Goal: Task Accomplishment & Management: Manage account settings

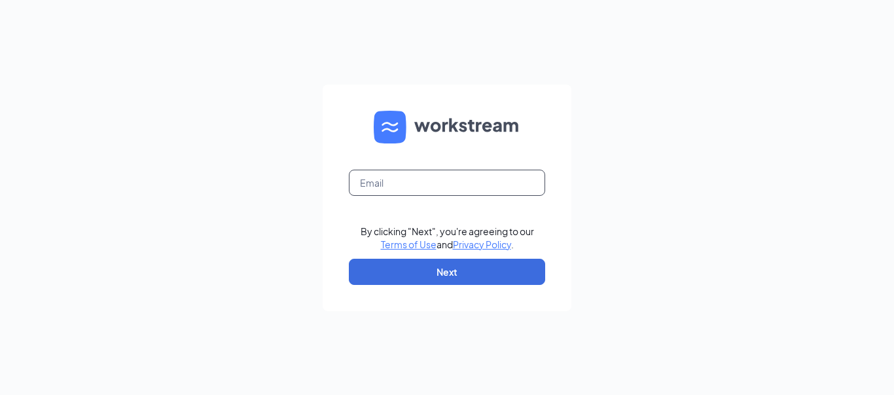
type input "[EMAIL_ADDRESS][DOMAIN_NAME]"
click at [475, 185] on input "[EMAIL_ADDRESS][DOMAIN_NAME]" at bounding box center [447, 183] width 196 height 26
paste input "[EMAIL_ADDRESS][DOMAIN_NAME]"
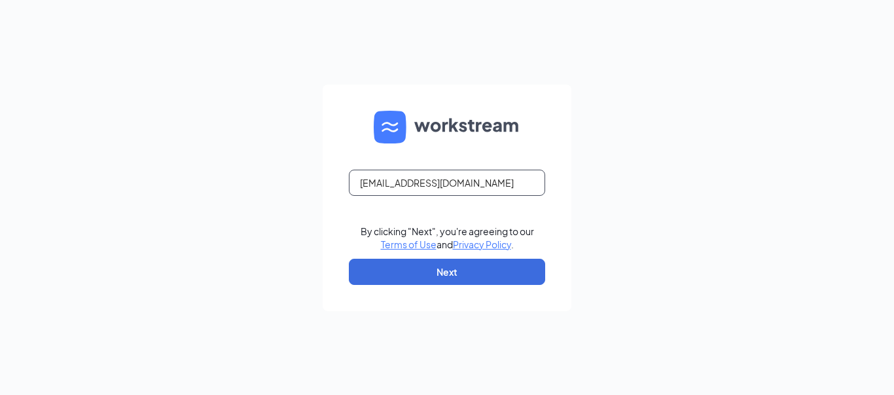
type input "[EMAIL_ADDRESS][DOMAIN_NAME]"
click at [684, 174] on div "jgardepe@ddcoastal.com By clicking "Next", you're agreeing to our Terms of Use …" at bounding box center [447, 197] width 894 height 395
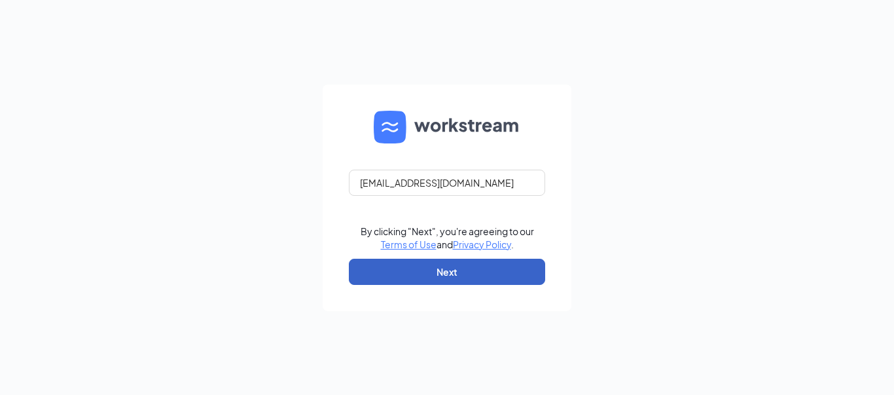
click at [464, 272] on button "Next" at bounding box center [447, 272] width 196 height 26
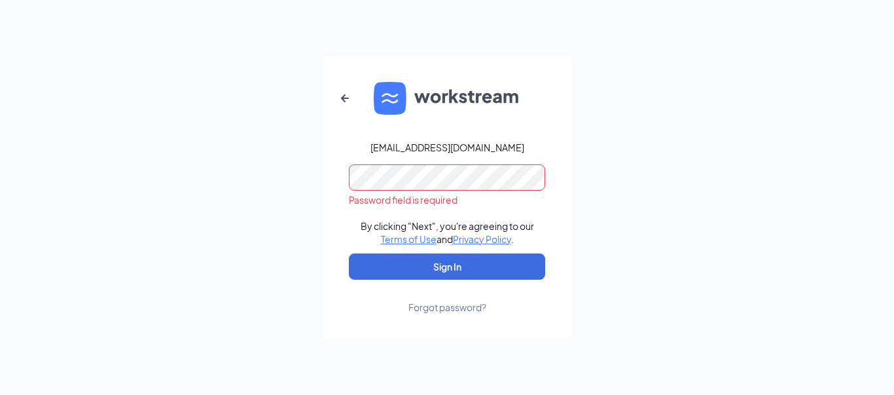
click at [586, 164] on div "jgardepe@ddcoastal.com Password field is required By clicking "Next", you're ag…" at bounding box center [447, 197] width 894 height 395
click at [349, 253] on button "Sign In" at bounding box center [447, 266] width 196 height 26
click at [621, 128] on div "jgardepe@ddcoastal.com Password field is required By clicking "Next", you're ag…" at bounding box center [447, 197] width 894 height 395
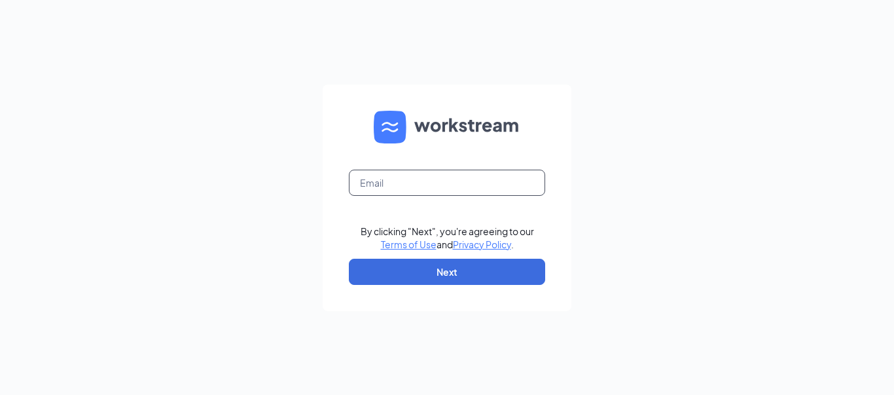
type input "bwhite@ddcoastal.com"
click at [511, 174] on input "[EMAIL_ADDRESS][DOMAIN_NAME]" at bounding box center [447, 183] width 196 height 26
paste input "jgardepe@ddcoastal.com"
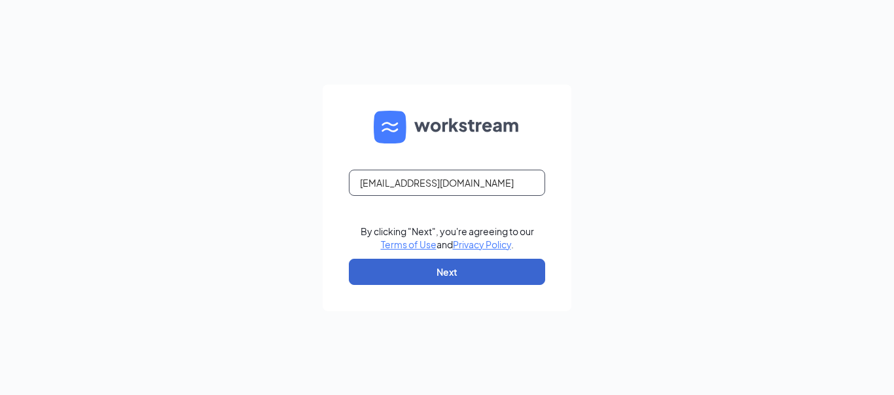
type input "jgardepe@ddcoastal.com"
click at [374, 273] on button "Next" at bounding box center [447, 272] width 196 height 26
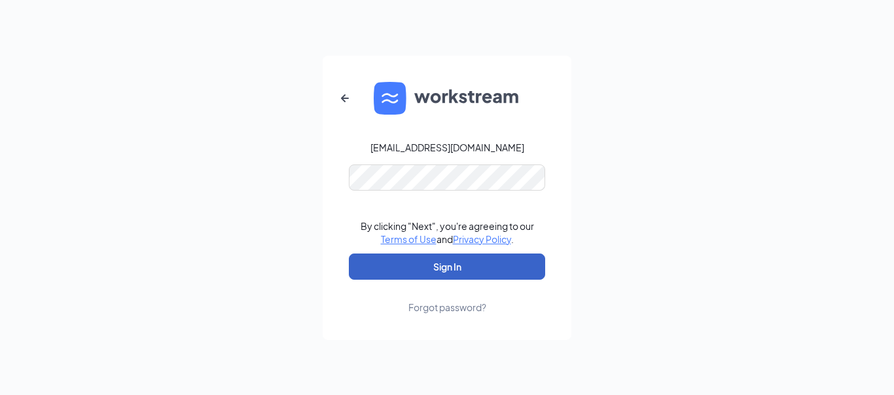
click at [472, 264] on button "Sign In" at bounding box center [447, 266] width 196 height 26
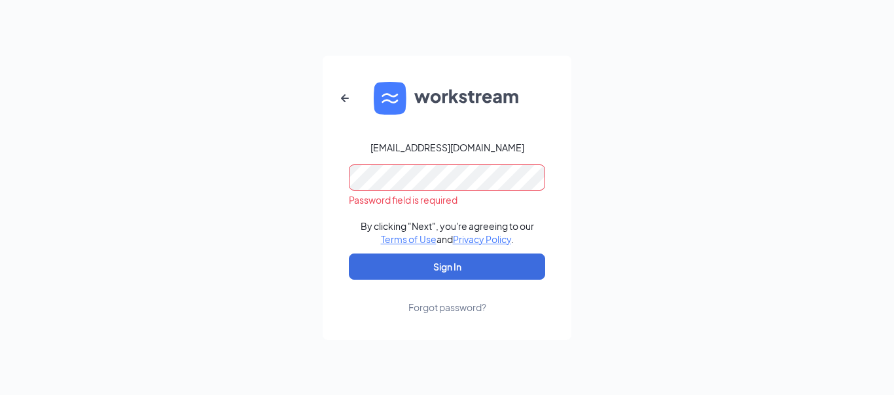
click at [663, 132] on div "jgardepe@ddcoastal.com Password field is required By clicking "Next", you're ag…" at bounding box center [447, 197] width 894 height 395
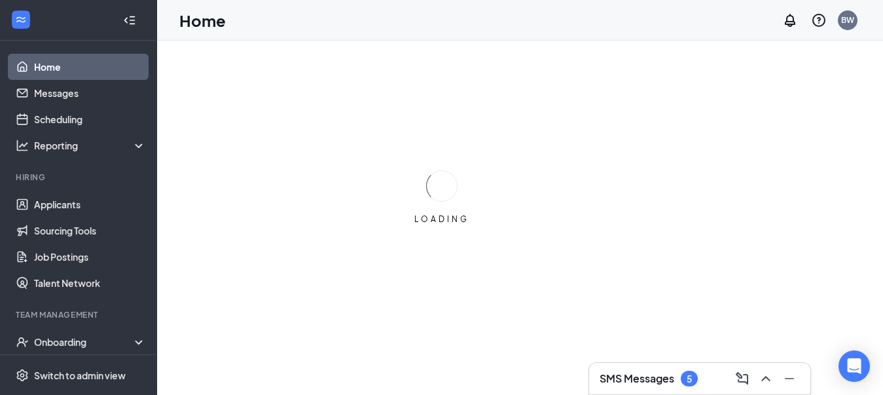
click at [130, 20] on div at bounding box center [133, 20] width 26 height 26
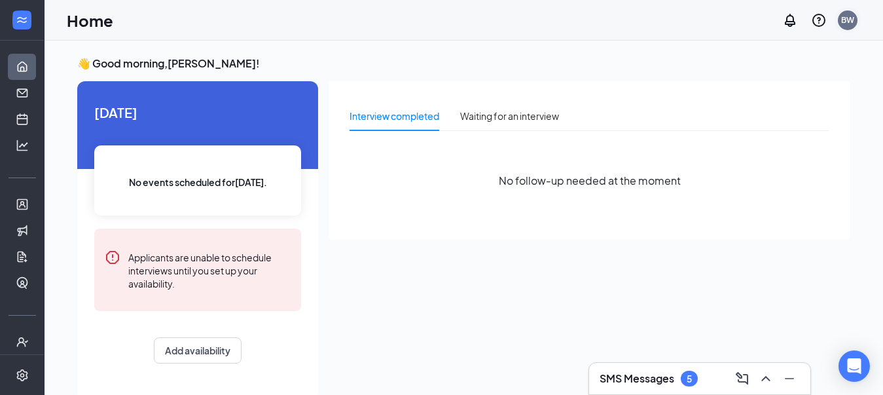
click at [842, 20] on div "BW" at bounding box center [847, 19] width 13 height 11
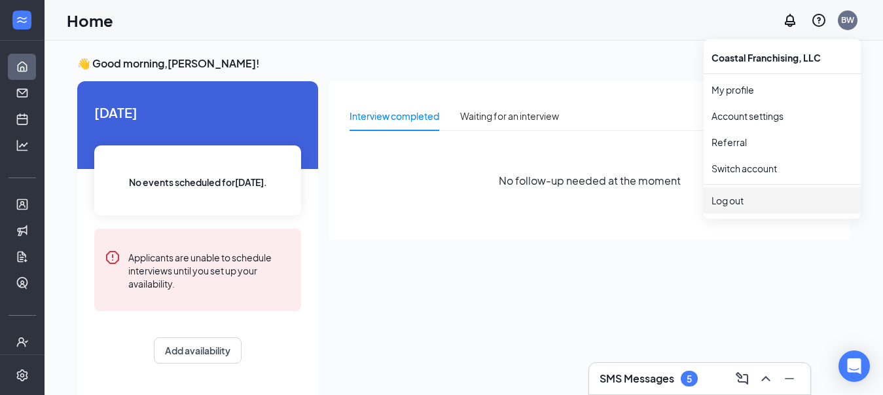
click at [767, 198] on div "Log out" at bounding box center [782, 200] width 141 height 13
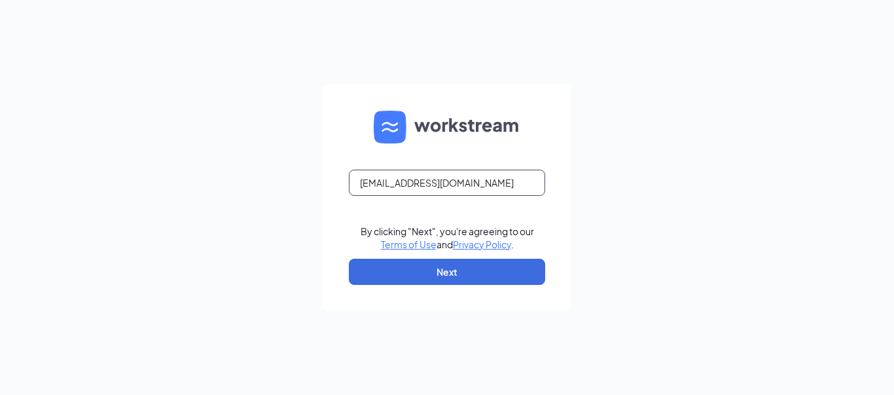
drag, startPoint x: 468, startPoint y: 181, endPoint x: 340, endPoint y: 200, distance: 128.3
click at [340, 200] on form "bwhite@ddcoastal.com By clicking "Next", you're agreeing to our Terms of Use an…" at bounding box center [447, 197] width 249 height 227
paste input "jgardep"
type input "[EMAIL_ADDRESS][DOMAIN_NAME]"
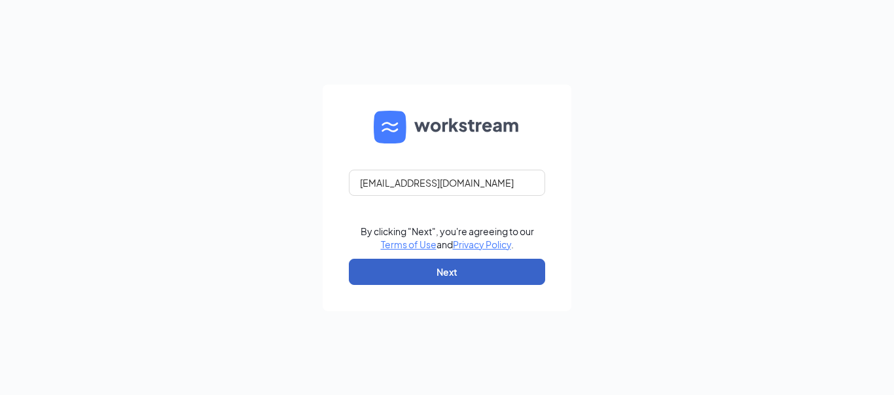
click at [390, 272] on button "Next" at bounding box center [447, 272] width 196 height 26
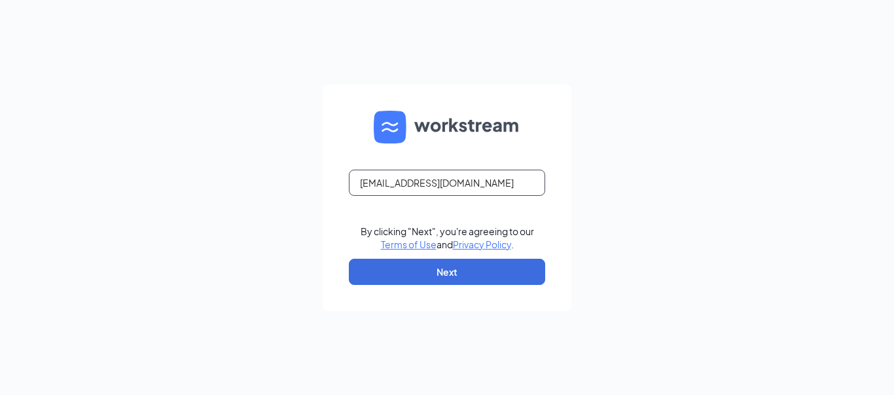
drag, startPoint x: 455, startPoint y: 185, endPoint x: 331, endPoint y: 192, distance: 123.9
click at [331, 192] on form "[EMAIL_ADDRESS][DOMAIN_NAME] By clicking "Next", you're agreeing to our Terms o…" at bounding box center [447, 197] width 249 height 227
drag, startPoint x: 488, startPoint y: 183, endPoint x: 355, endPoint y: 185, distance: 132.9
click at [355, 185] on input "bwhite@ddcoastal.com" at bounding box center [447, 183] width 196 height 26
paste input "jgardep"
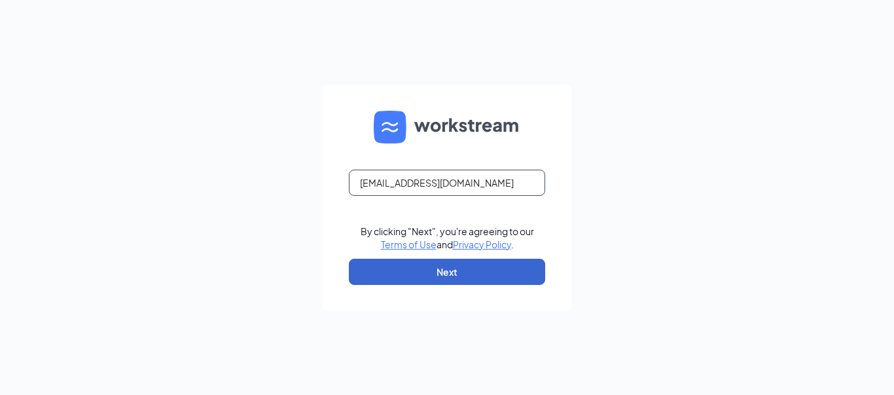
type input "jgardepe@ddcoastal.com"
click at [386, 270] on button "Next" at bounding box center [447, 272] width 196 height 26
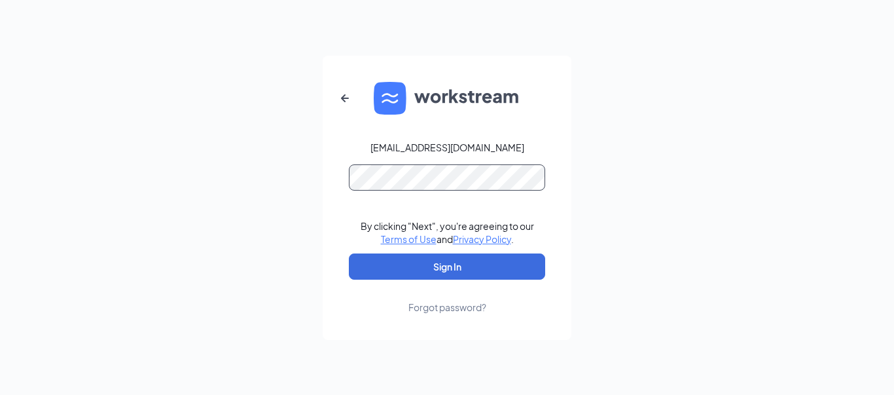
click at [349, 253] on button "Sign In" at bounding box center [447, 266] width 196 height 26
click at [441, 310] on div "Forgot password?" at bounding box center [448, 307] width 78 height 13
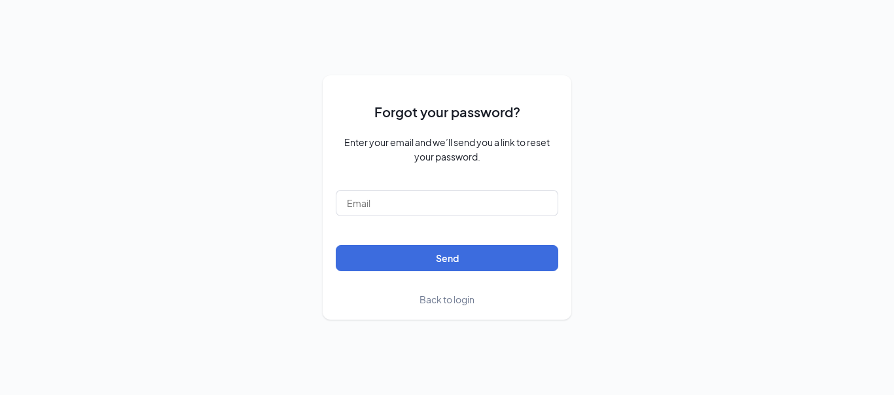
click at [449, 272] on form "Forgot your password? Enter your email and we’ll send you a link to reset your …" at bounding box center [447, 197] width 223 height 218
click at [459, 198] on input "bwhite@ddcoastal.com" at bounding box center [447, 203] width 223 height 26
click at [459, 198] on input "[EMAIL_ADDRESS][DOMAIN_NAME]" at bounding box center [447, 203] width 223 height 26
click at [459, 197] on input "[EMAIL_ADDRESS][DOMAIN_NAME]" at bounding box center [447, 203] width 223 height 26
drag, startPoint x: 468, startPoint y: 206, endPoint x: 473, endPoint y: 194, distance: 13.2
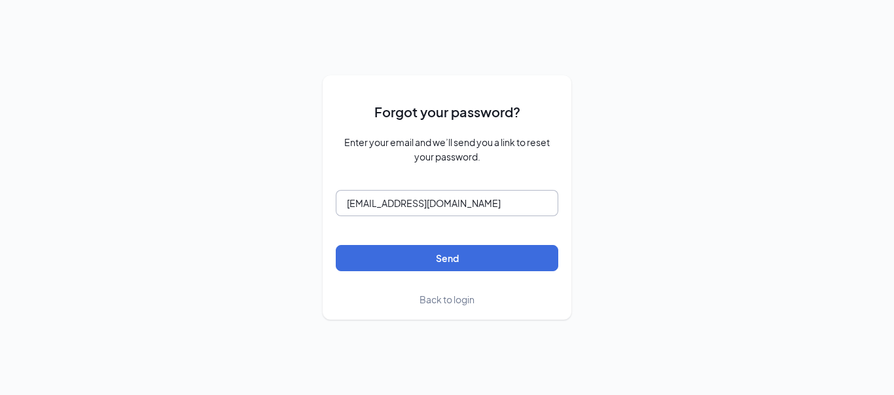
click at [475, 196] on input "bwhite@ddcoastal.com" at bounding box center [447, 203] width 223 height 26
drag, startPoint x: 475, startPoint y: 193, endPoint x: 318, endPoint y: 200, distance: 157.3
click at [318, 200] on div "Forgot your password? Enter your email and we’ll send you a link to reset your …" at bounding box center [447, 197] width 894 height 395
paste input "jgardep"
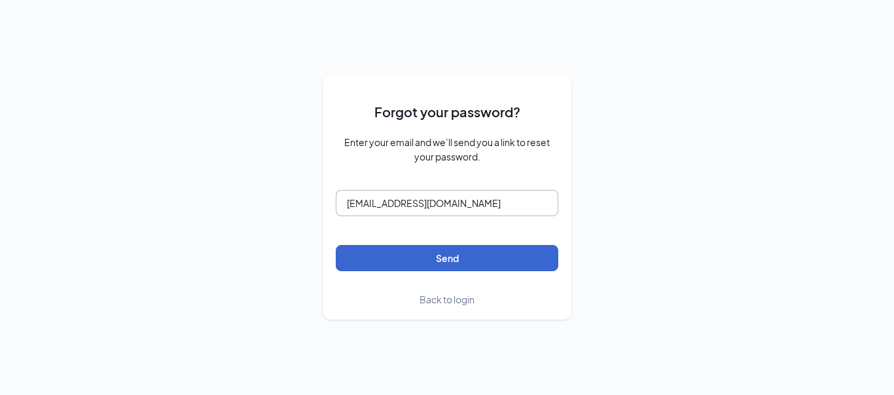
type input "jgardepe@ddcoastal.com"
click at [369, 257] on button "Send" at bounding box center [447, 258] width 223 height 26
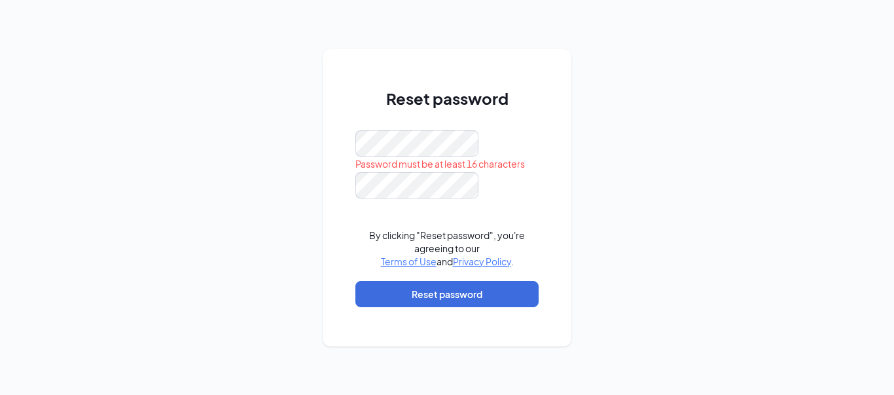
click at [406, 202] on form "Password must be at least 16 characters By clicking "Reset password", you're ag…" at bounding box center [447, 225] width 183 height 190
click at [327, 133] on div "Reset password Password must be at least 16 characters By clicking "Reset passw…" at bounding box center [447, 197] width 249 height 297
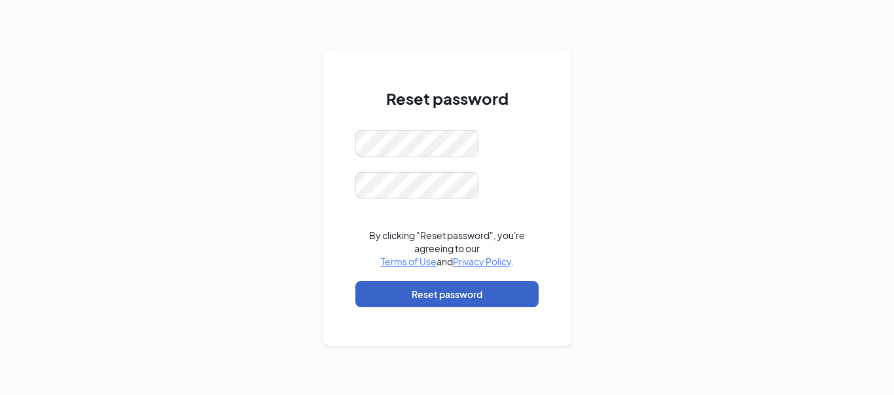
click at [452, 287] on button "Reset password" at bounding box center [447, 294] width 183 height 26
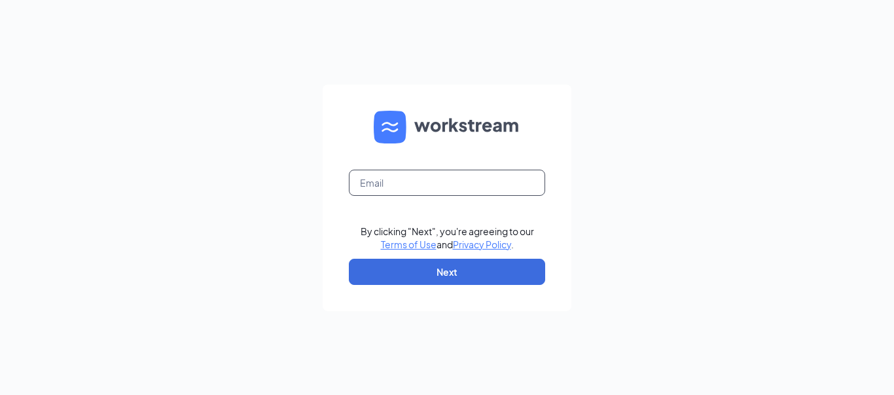
type input "bwhite@ddcoastal.com"
click at [497, 189] on input "bwhite@ddcoastal.com" at bounding box center [447, 183] width 196 height 26
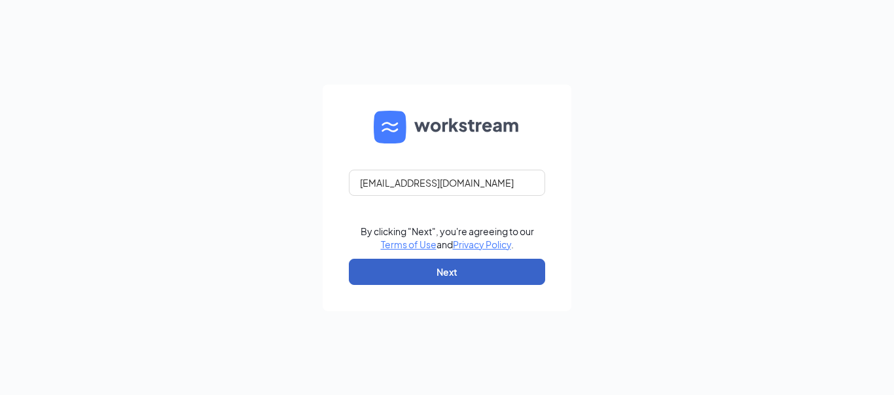
click at [398, 272] on button "Next" at bounding box center [447, 272] width 196 height 26
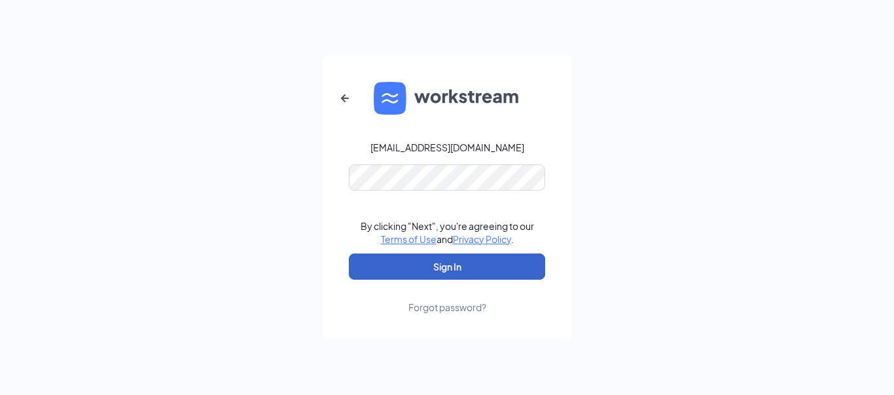
click at [458, 271] on button "Sign In" at bounding box center [447, 266] width 196 height 26
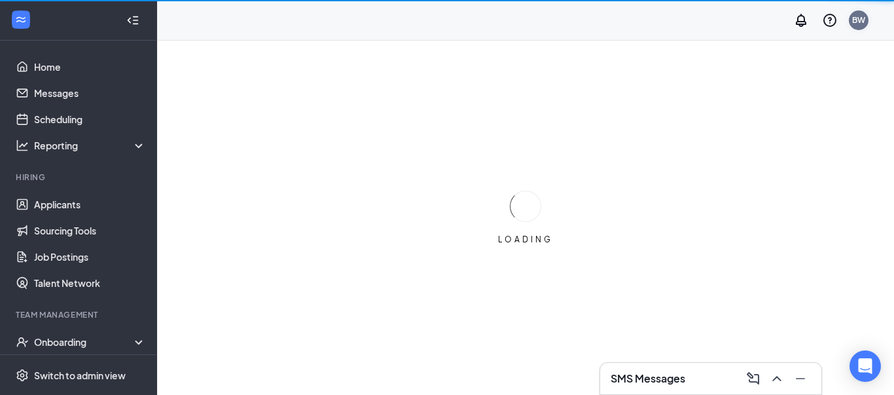
click at [852, 20] on div "BW" at bounding box center [859, 20] width 20 height 20
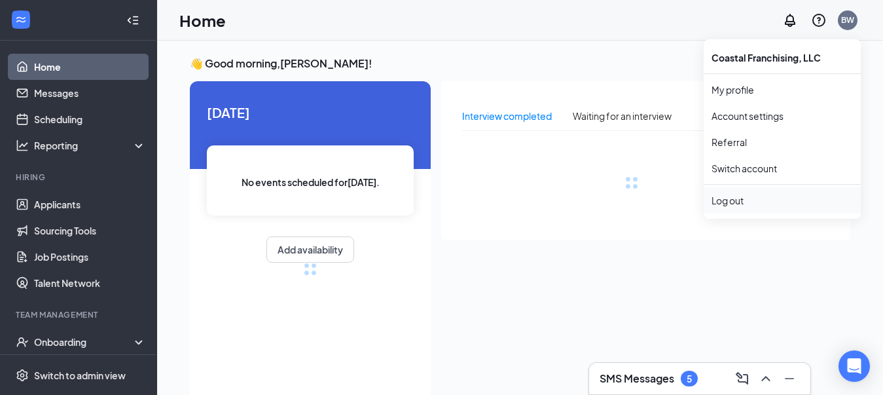
click at [727, 204] on div "Log out" at bounding box center [782, 200] width 141 height 13
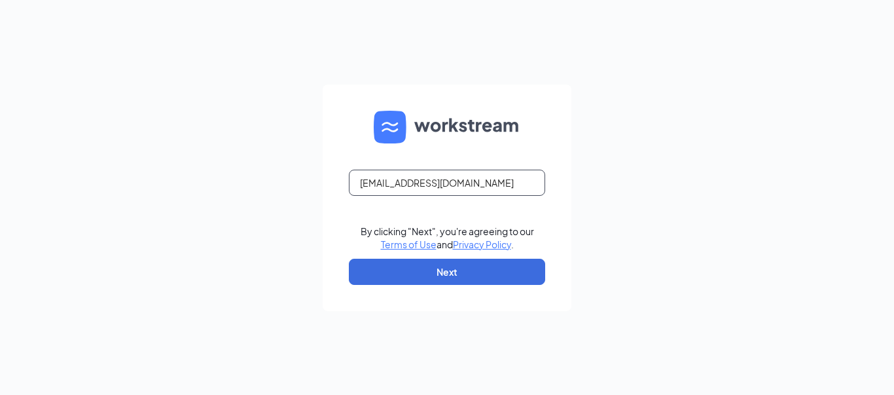
drag, startPoint x: 494, startPoint y: 183, endPoint x: 338, endPoint y: 185, distance: 155.9
click at [338, 185] on form "[EMAIL_ADDRESS][DOMAIN_NAME] By clicking "Next", you're agreeing to our Terms o…" at bounding box center [447, 197] width 249 height 227
paste input "jgardep"
type input "[EMAIL_ADDRESS][DOMAIN_NAME]"
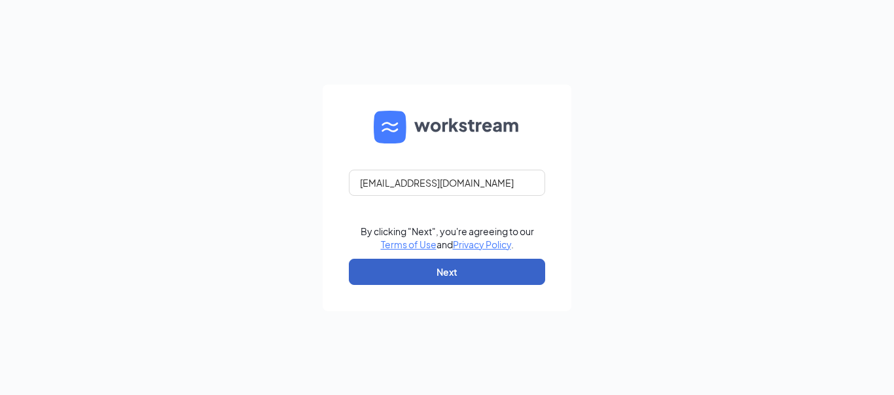
click at [409, 273] on button "Next" at bounding box center [447, 272] width 196 height 26
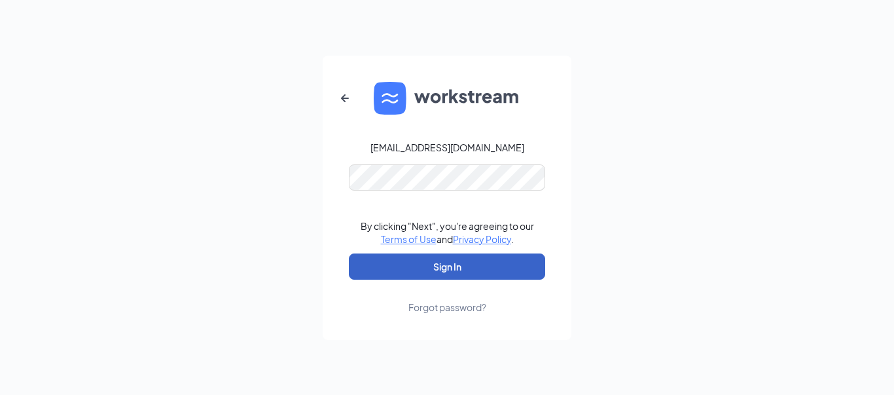
click at [416, 265] on button "Sign In" at bounding box center [447, 266] width 196 height 26
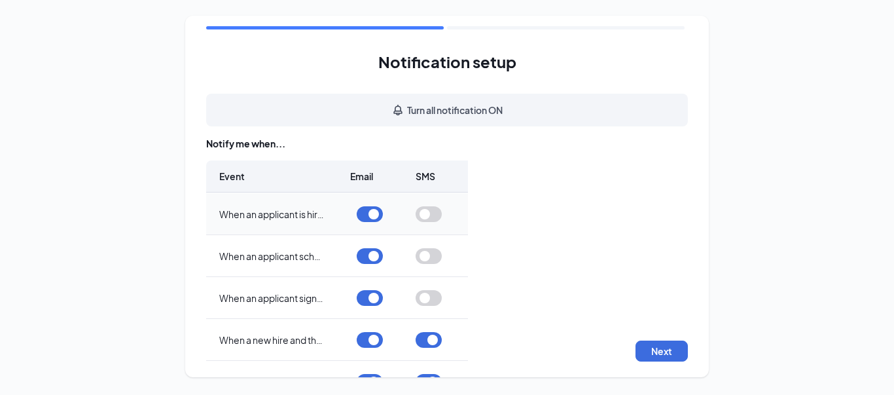
click at [427, 213] on button "button" at bounding box center [429, 214] width 26 height 16
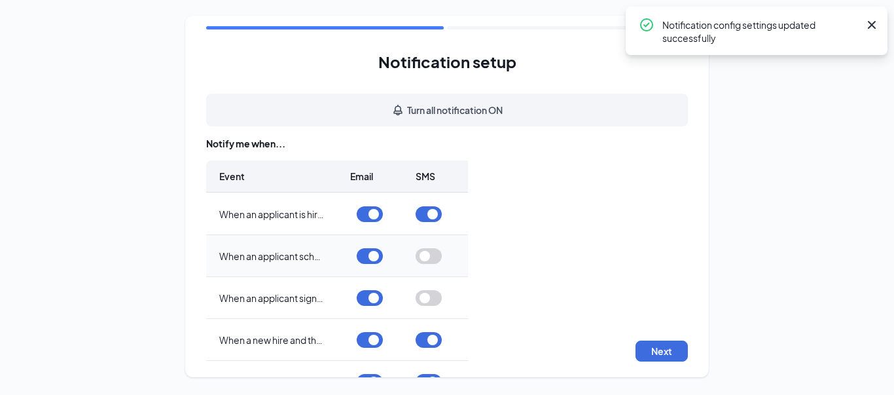
click at [429, 255] on button "button" at bounding box center [429, 256] width 26 height 16
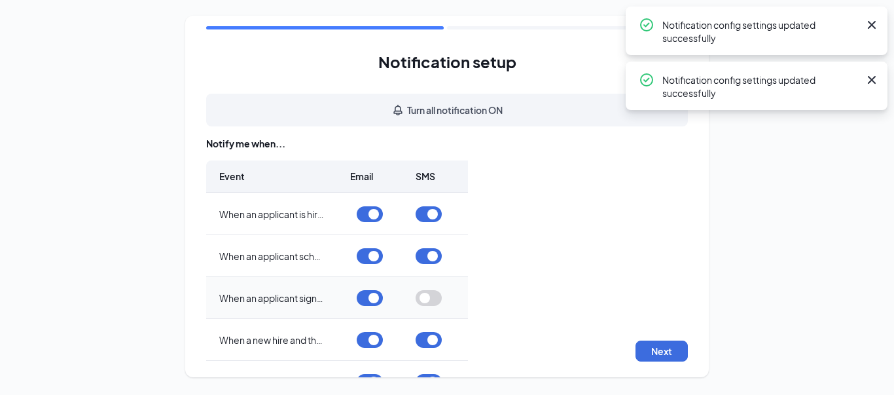
click at [428, 298] on button "button" at bounding box center [429, 298] width 26 height 16
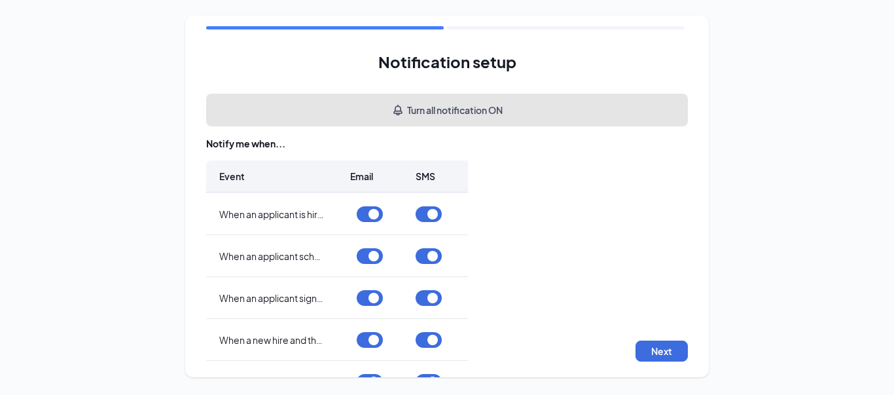
click at [532, 101] on button "Turn all notification ON" at bounding box center [447, 110] width 482 height 33
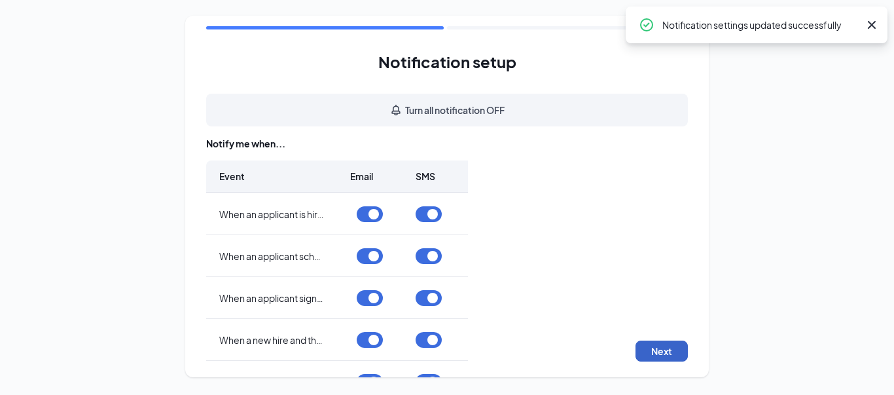
click at [657, 354] on button "Next" at bounding box center [662, 350] width 52 height 21
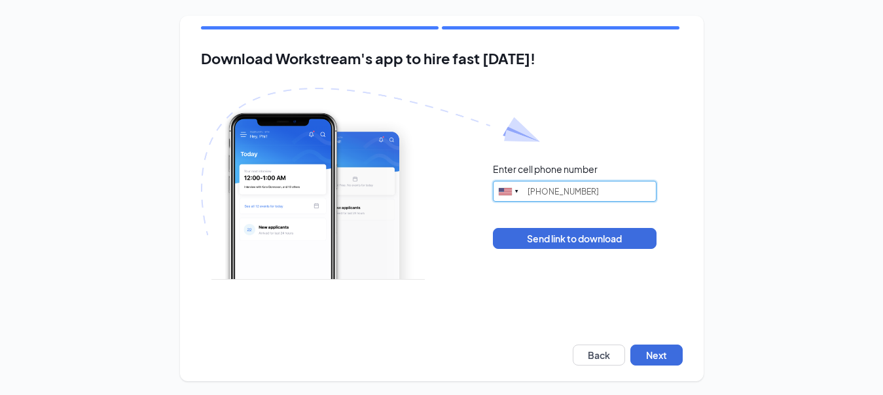
click at [607, 185] on input "(843) 745-0892" at bounding box center [575, 191] width 164 height 21
click at [606, 189] on input "(843) 745-0892" at bounding box center [575, 191] width 164 height 21
click at [600, 197] on input "(843) 745-0892" at bounding box center [575, 191] width 164 height 21
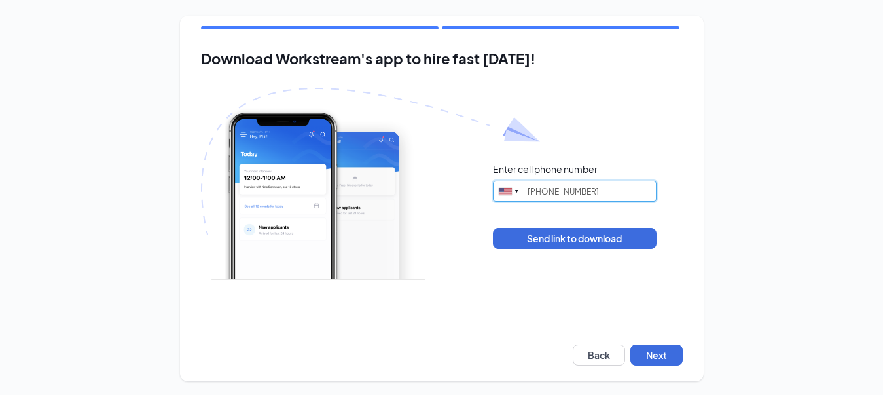
click at [600, 197] on input "(843) 745-0892" at bounding box center [575, 191] width 164 height 21
type input "5405566357"
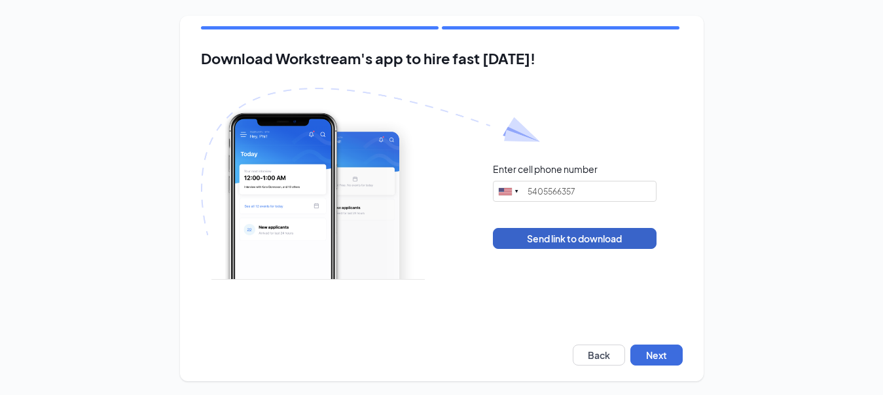
click at [574, 236] on button "Send link to download" at bounding box center [575, 238] width 164 height 21
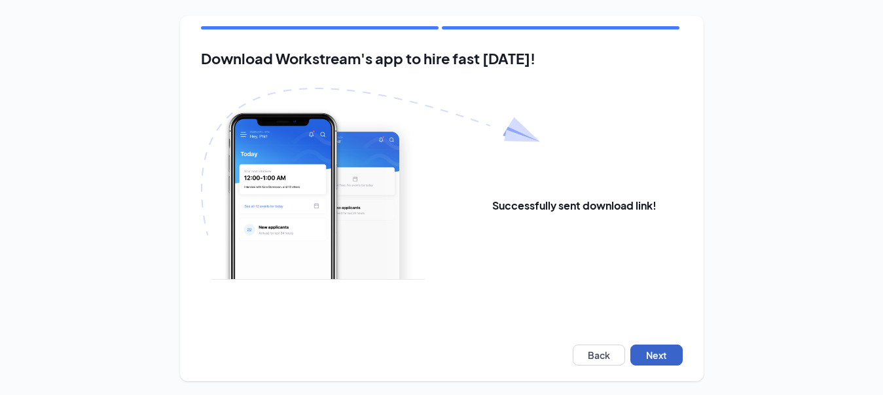
click at [642, 357] on button "Next" at bounding box center [657, 354] width 52 height 21
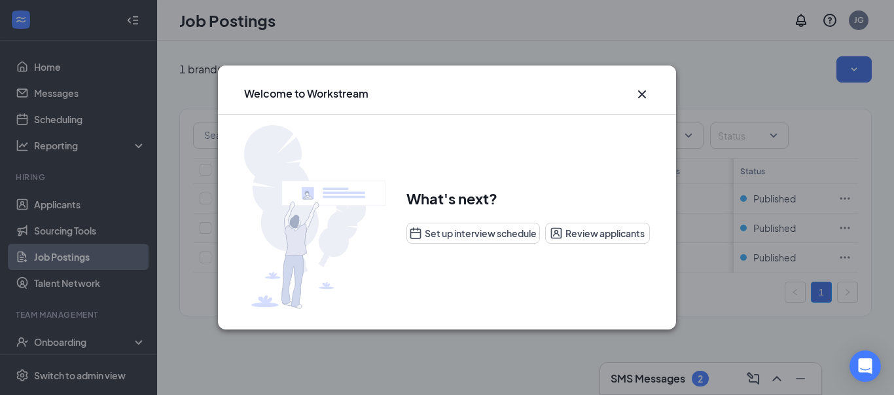
click at [647, 94] on icon "Cross" at bounding box center [642, 94] width 16 height 16
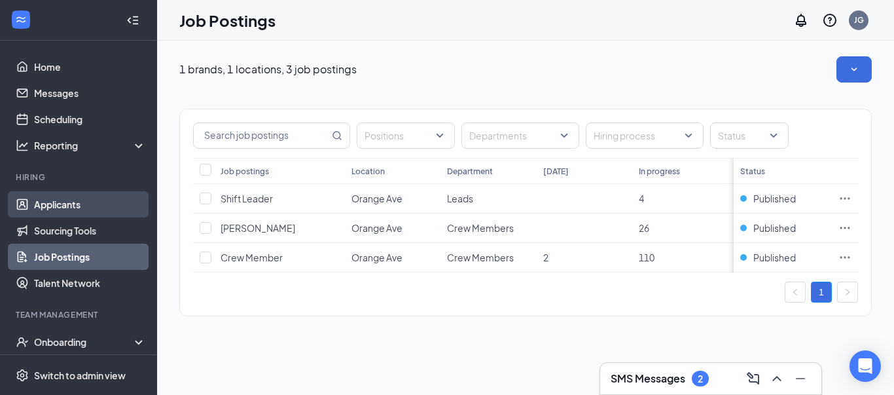
click at [62, 211] on link "Applicants" at bounding box center [90, 204] width 112 height 26
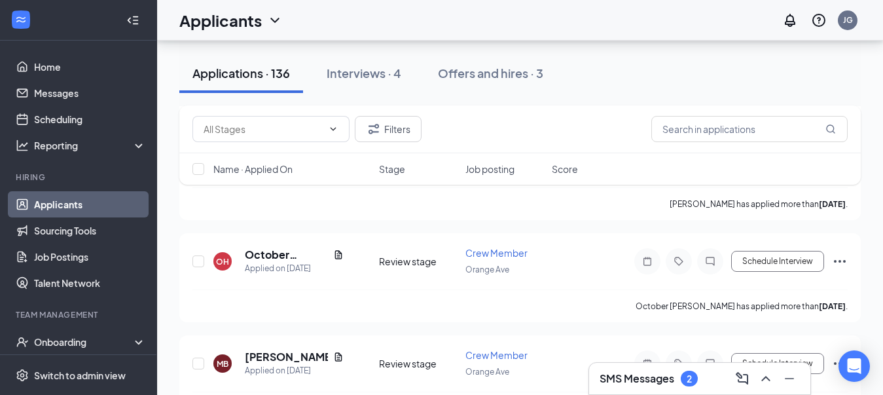
scroll to position [2000, 0]
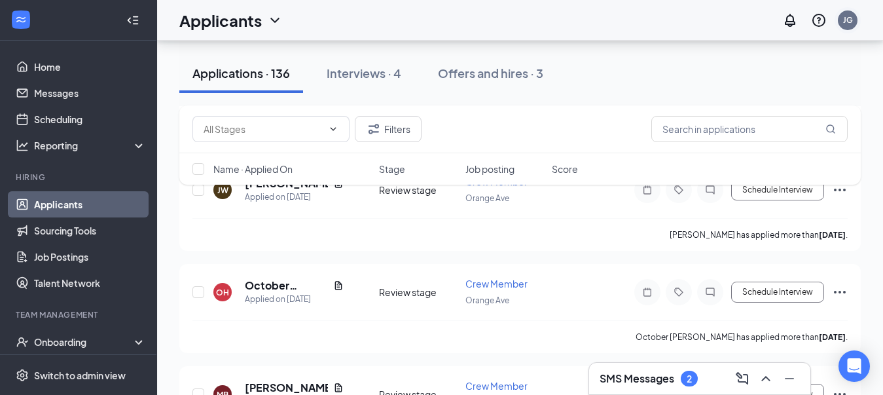
click at [843, 23] on div "JG" at bounding box center [848, 19] width 10 height 11
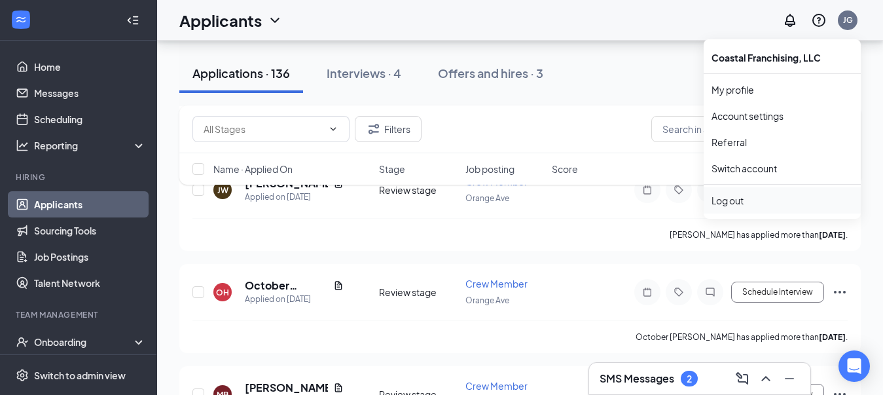
click at [730, 206] on div "Log out" at bounding box center [782, 200] width 141 height 13
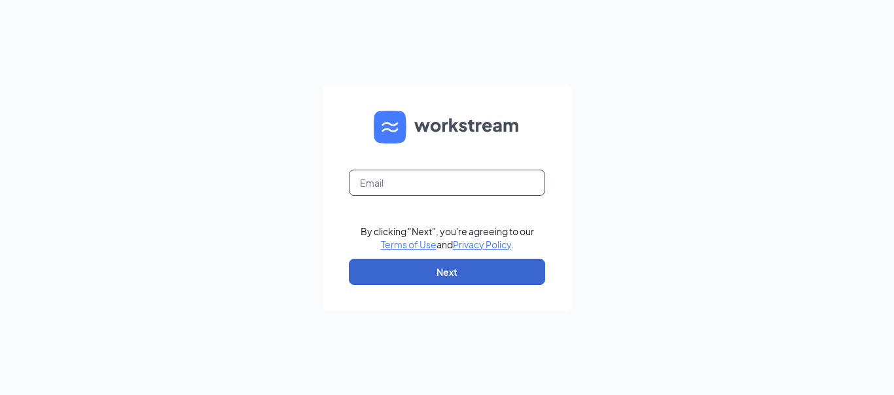
type input "[EMAIL_ADDRESS][DOMAIN_NAME]"
click at [475, 271] on button "Next" at bounding box center [447, 272] width 196 height 26
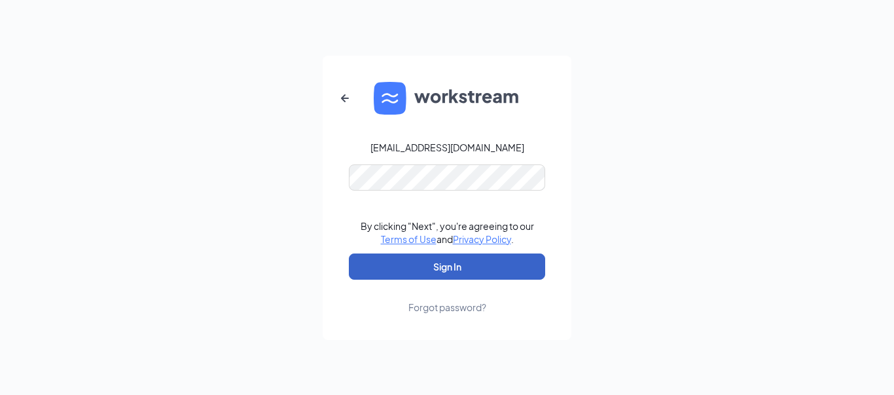
click at [432, 272] on button "Sign In" at bounding box center [447, 266] width 196 height 26
